Goal: Find specific page/section: Find specific page/section

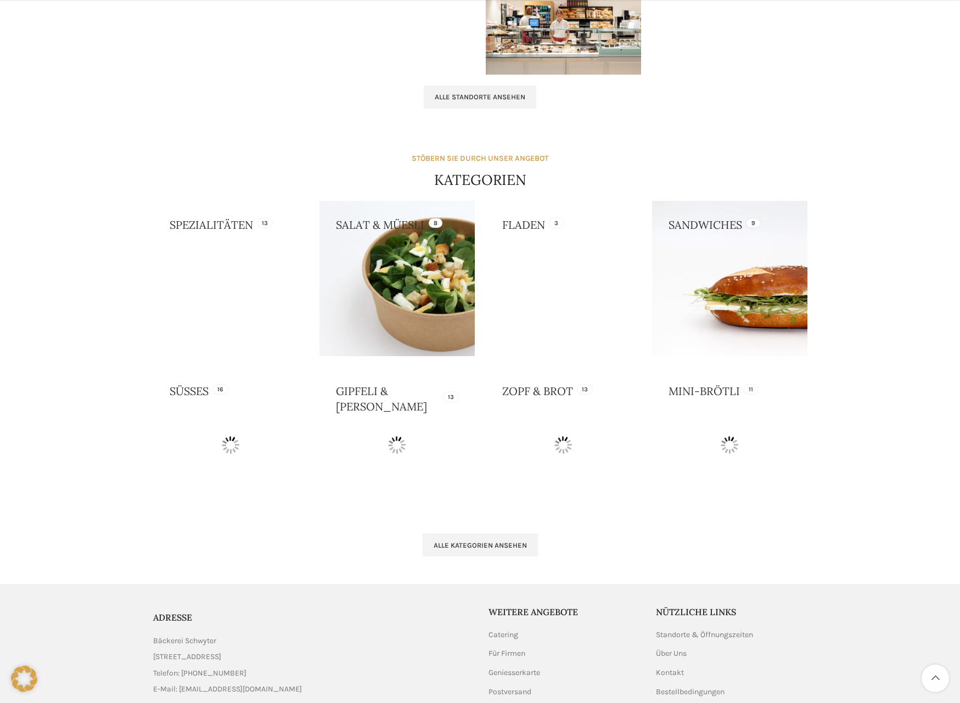
scroll to position [824, 0]
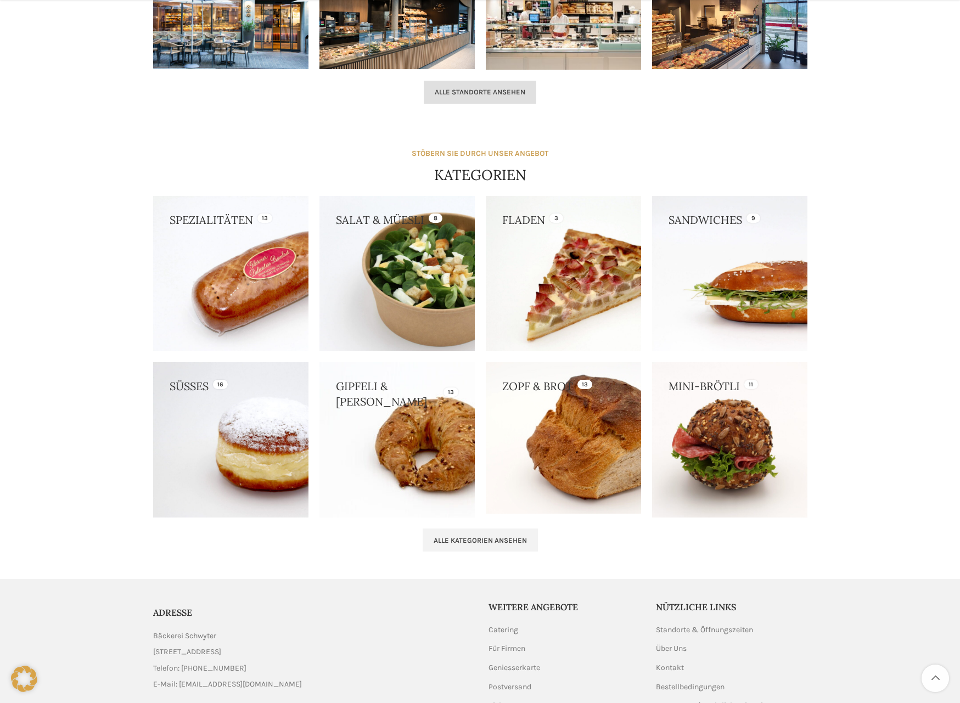
click at [472, 93] on span "Alle Standorte ansehen" at bounding box center [480, 92] width 91 height 9
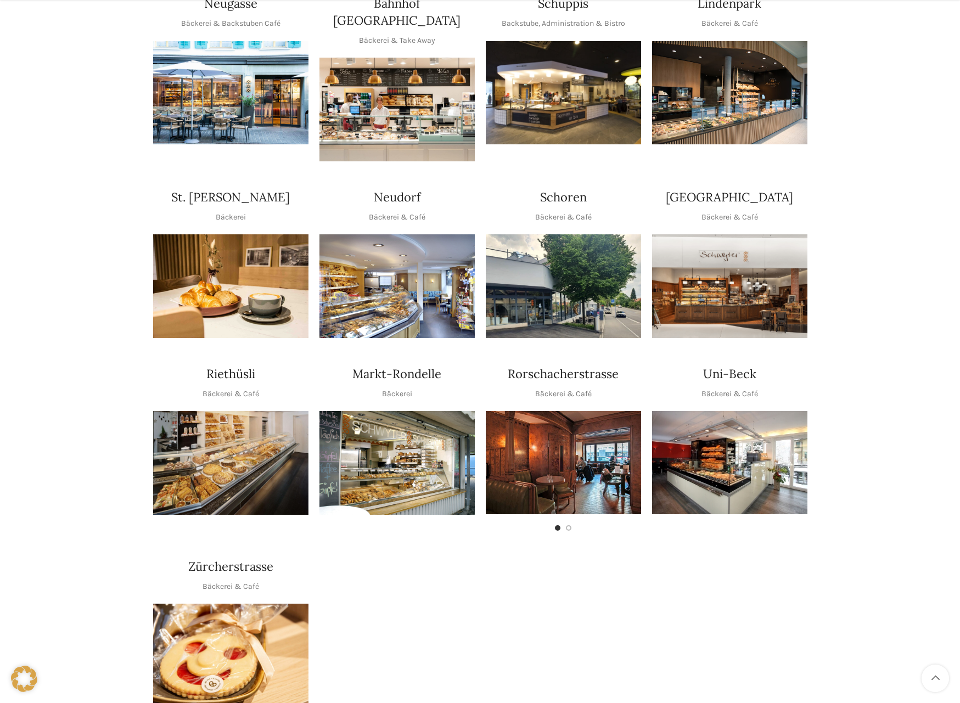
scroll to position [275, 0]
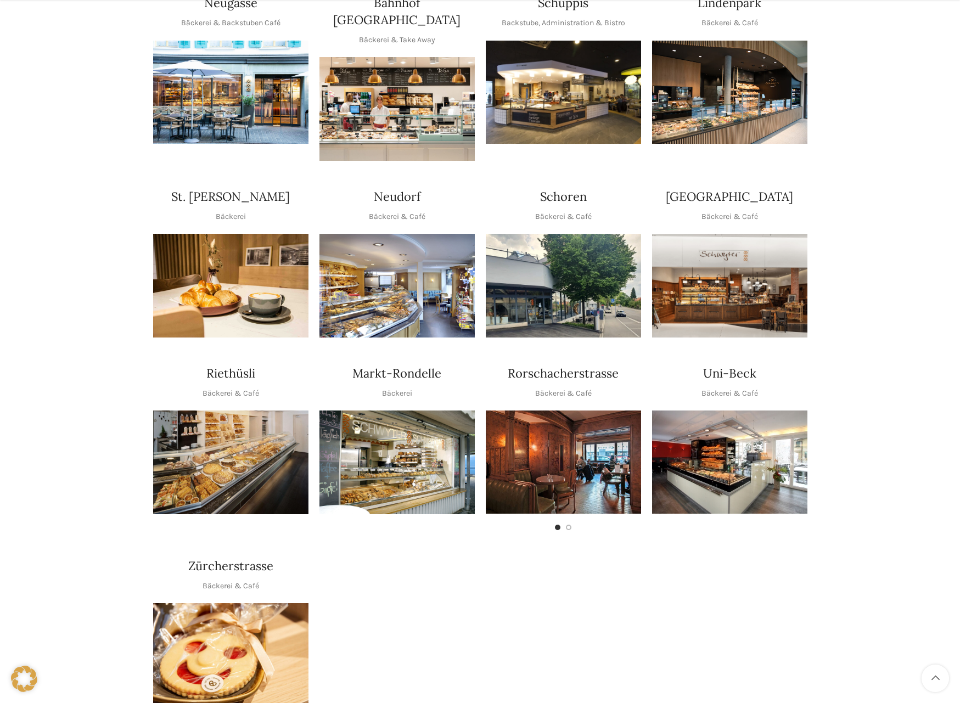
click at [417, 286] on img "1 / 1" at bounding box center [397, 286] width 155 height 104
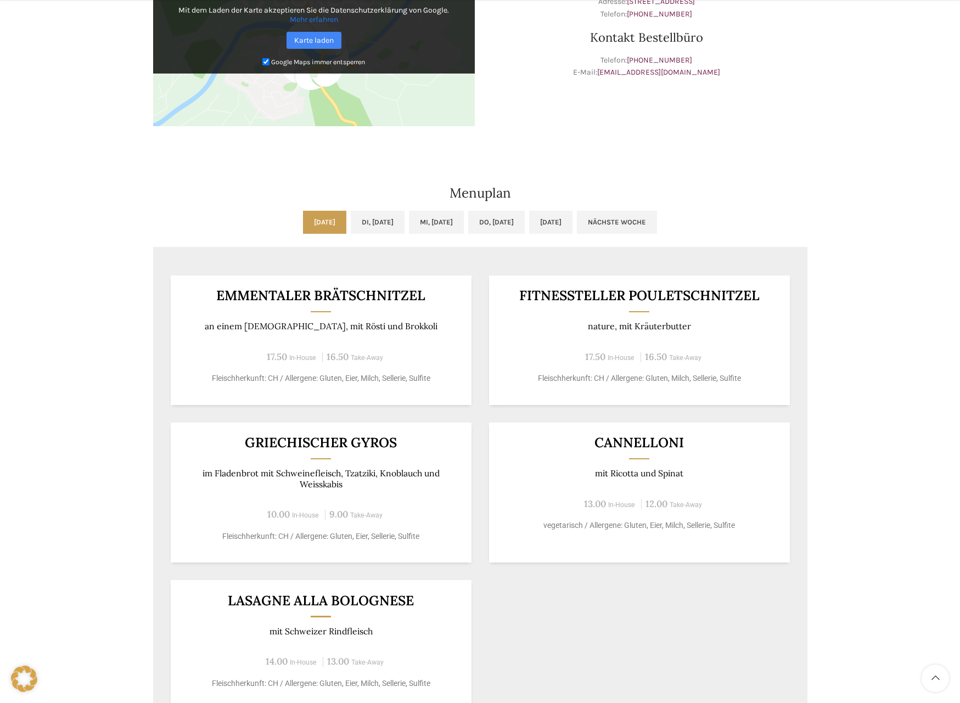
scroll to position [439, 0]
